Goal: Use online tool/utility: Utilize a website feature to perform a specific function

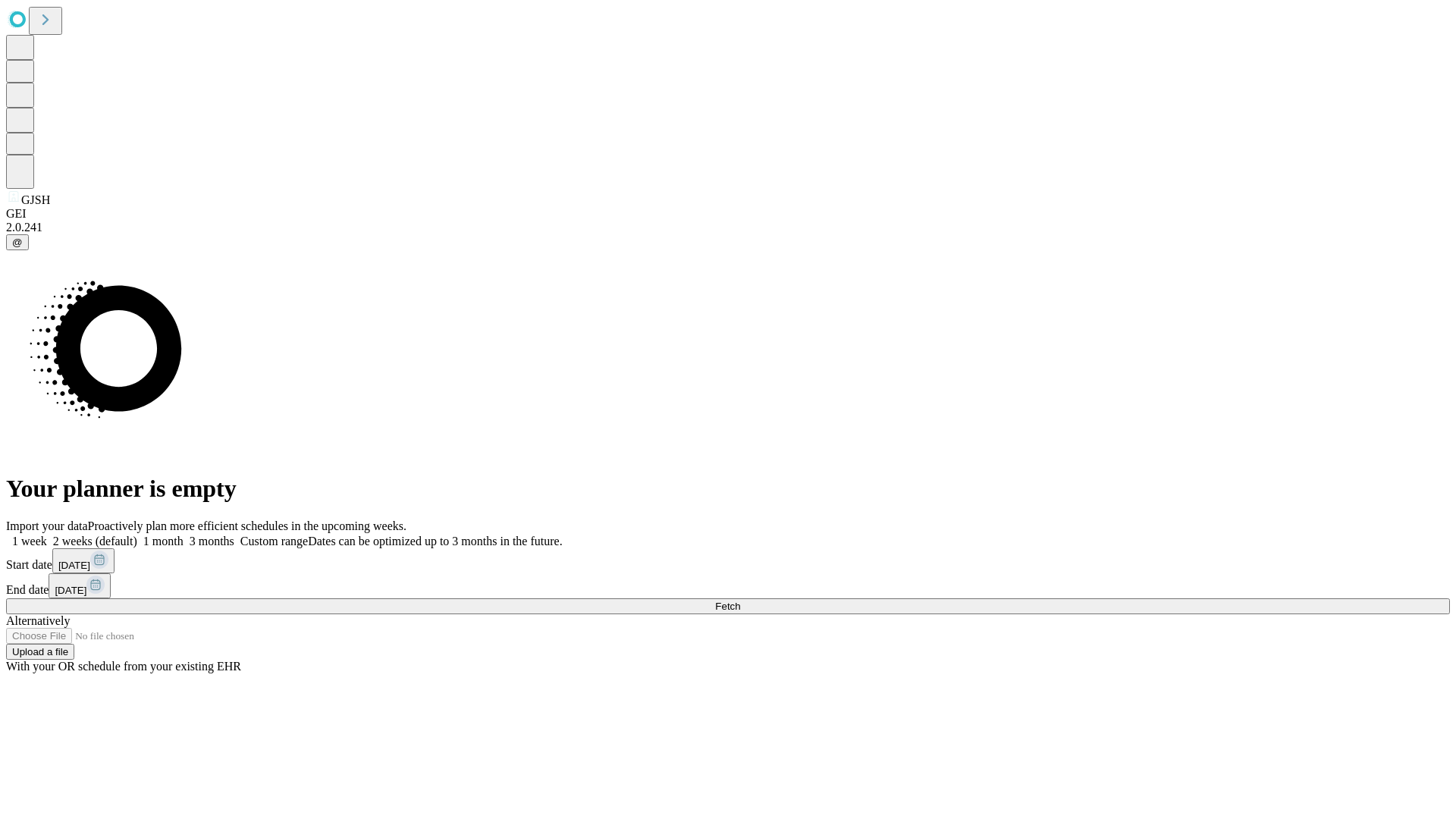
click at [740, 601] on span "Fetch" at bounding box center [728, 606] width 25 height 12
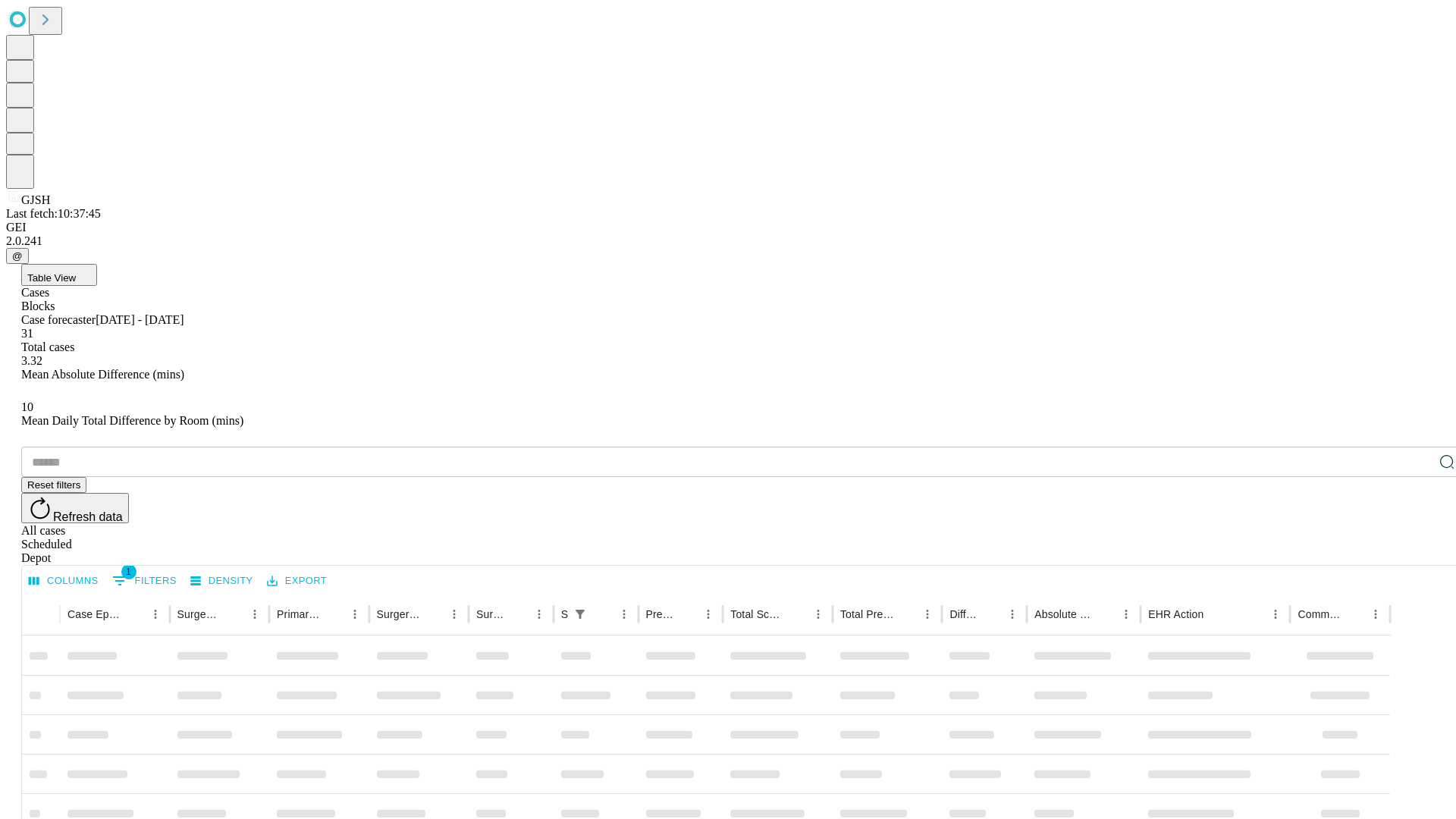
click at [76, 272] on span "Table View" at bounding box center [51, 278] width 48 height 12
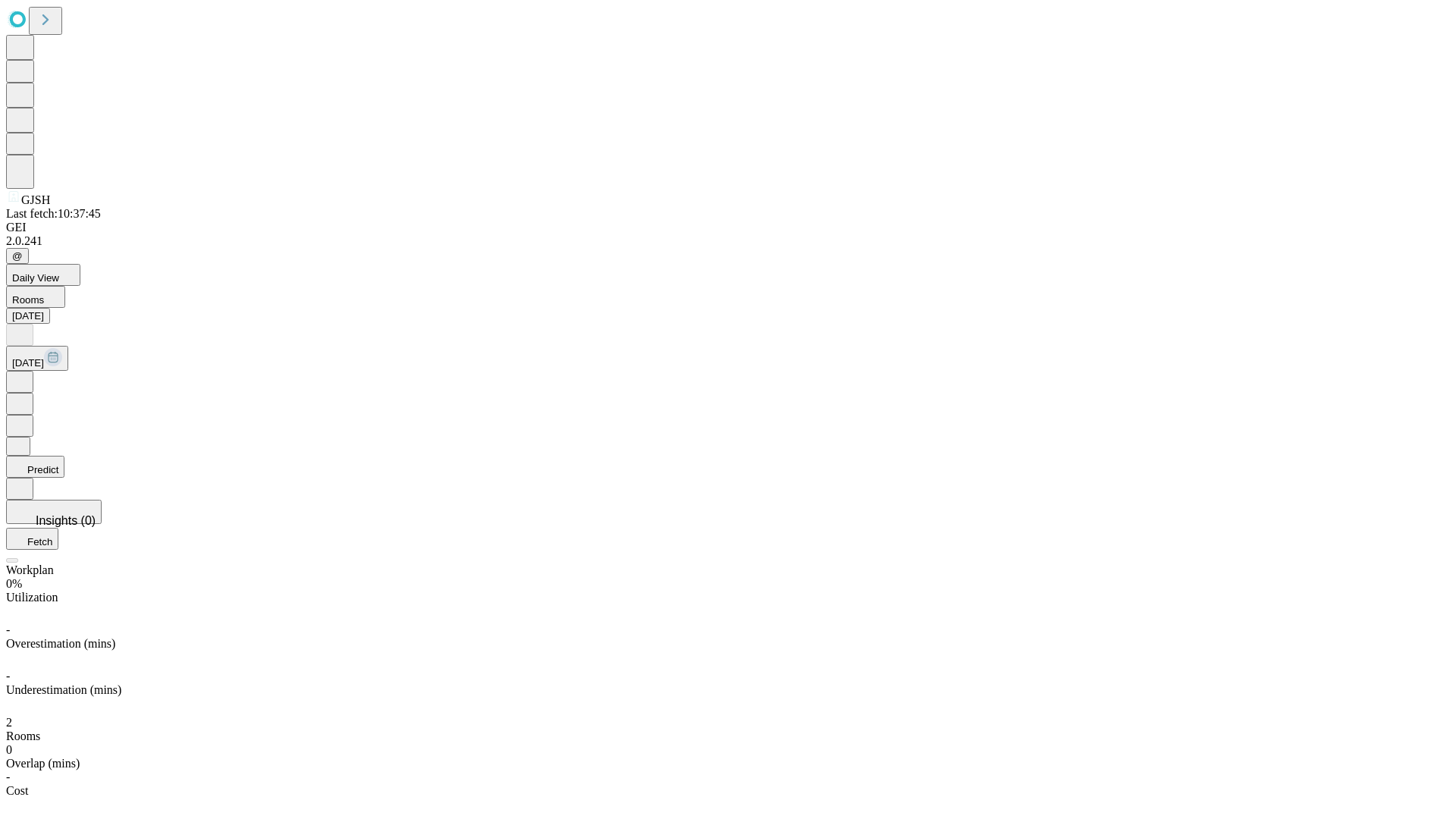
click at [65, 455] on button "Predict" at bounding box center [35, 466] width 58 height 22
